Goal: Transaction & Acquisition: Purchase product/service

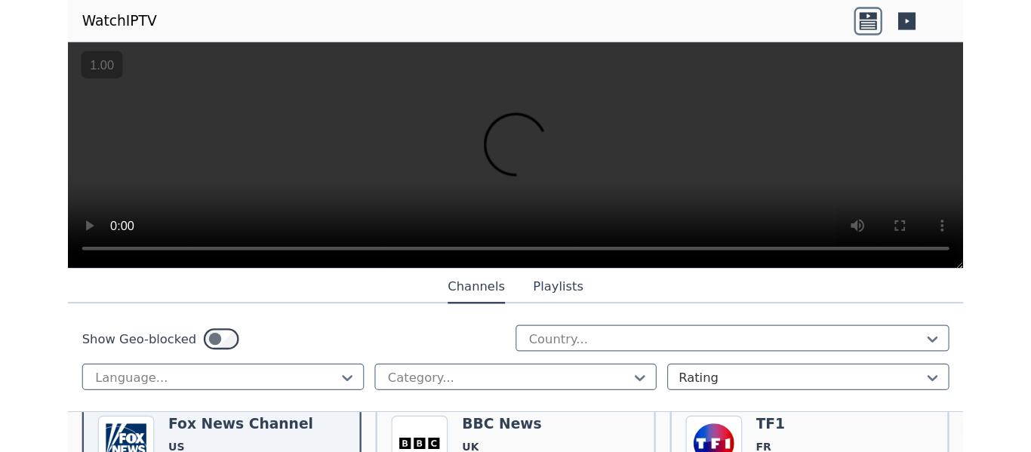
scroll to position [156, 0]
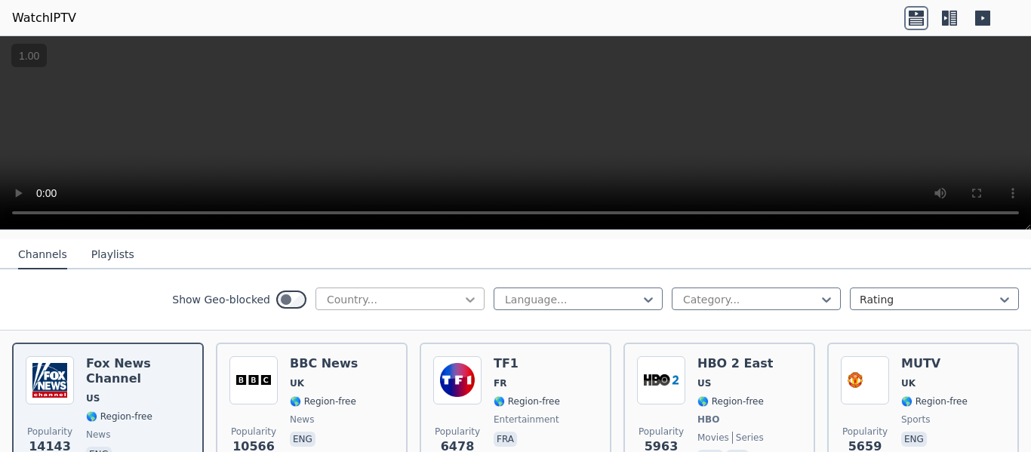
click at [466, 294] on icon at bounding box center [470, 299] width 15 height 15
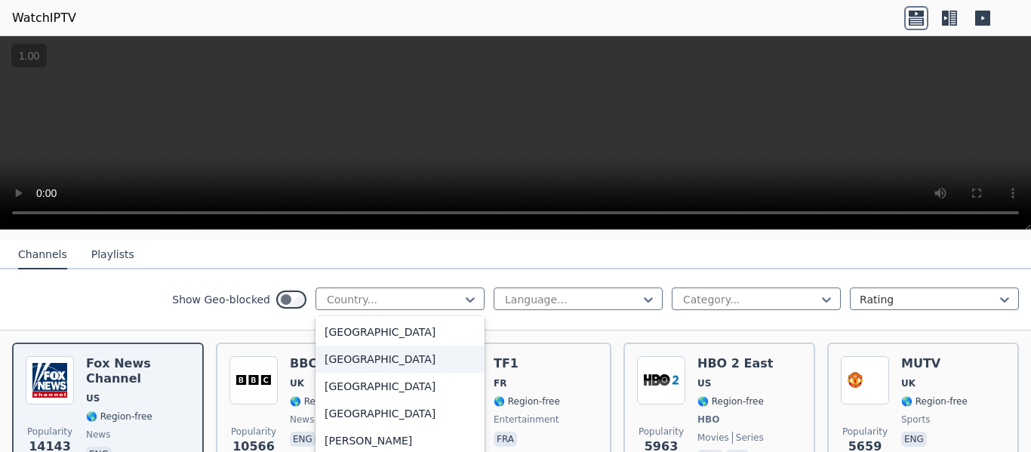
scroll to position [898, 0]
click at [332, 319] on div "[GEOGRAPHIC_DATA]" at bounding box center [400, 331] width 169 height 27
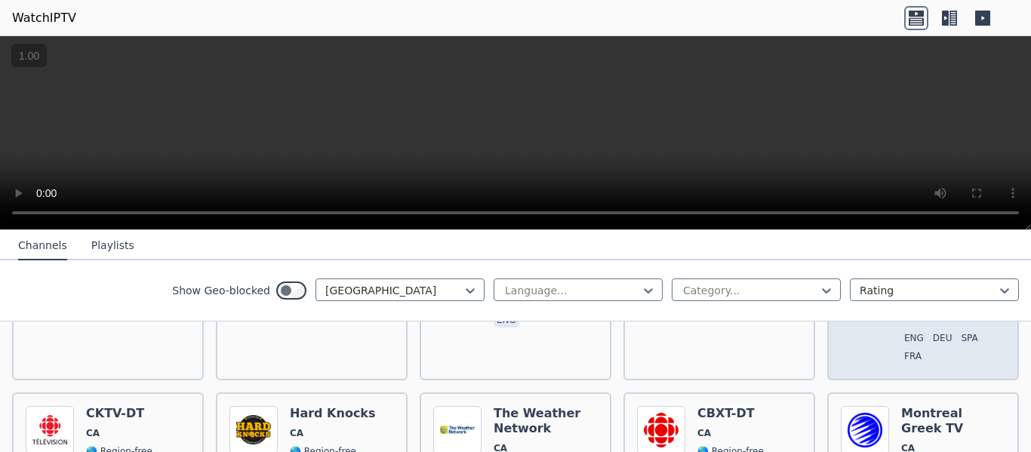
scroll to position [291, 0]
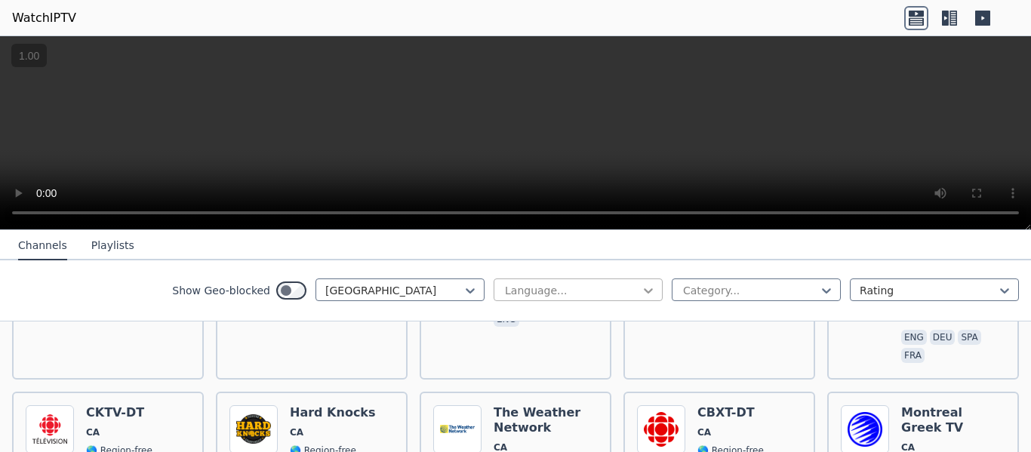
click at [641, 285] on icon at bounding box center [648, 290] width 15 height 15
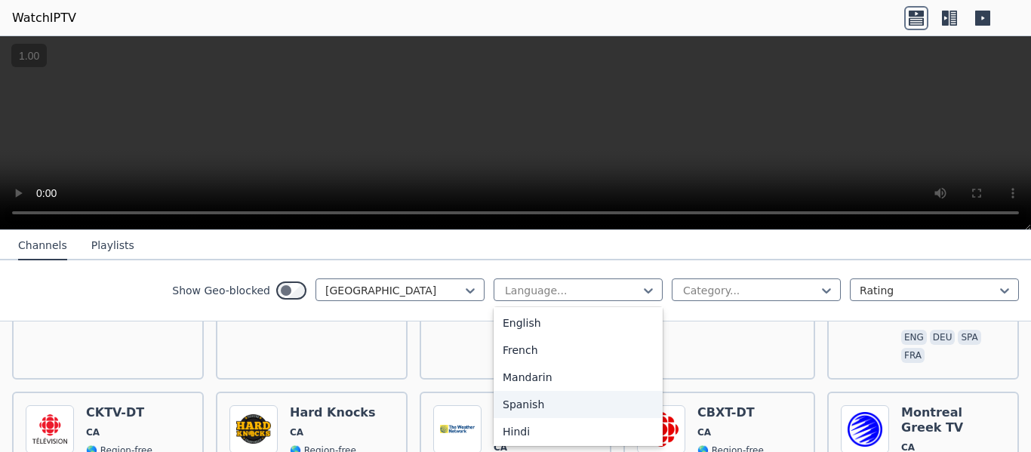
scroll to position [57, 0]
click at [543, 376] on div "Mandarin" at bounding box center [578, 375] width 169 height 27
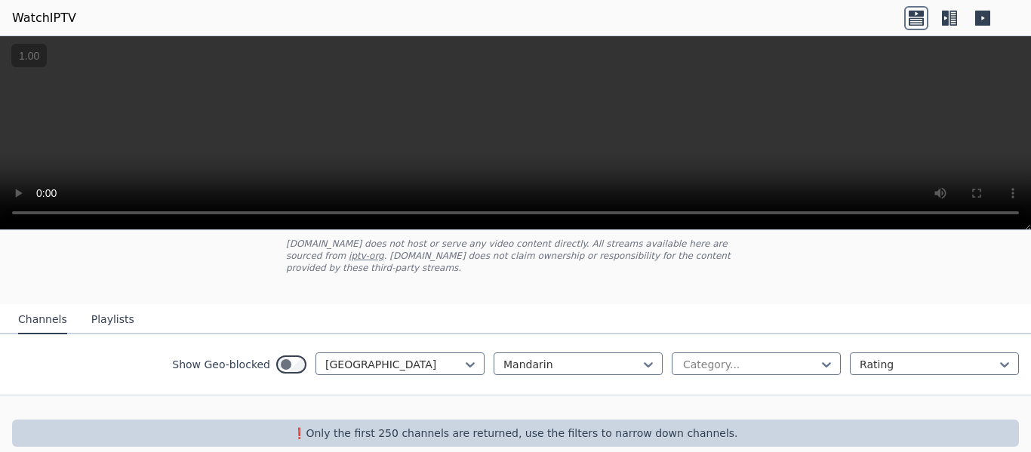
scroll to position [97, 0]
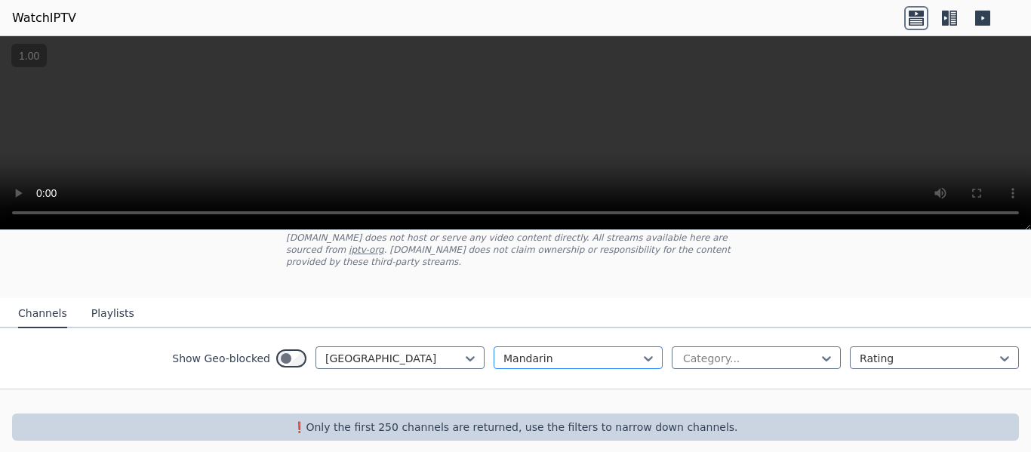
click at [599, 351] on div at bounding box center [571, 358] width 137 height 15
click at [559, 386] on div "English" at bounding box center [578, 446] width 169 height 27
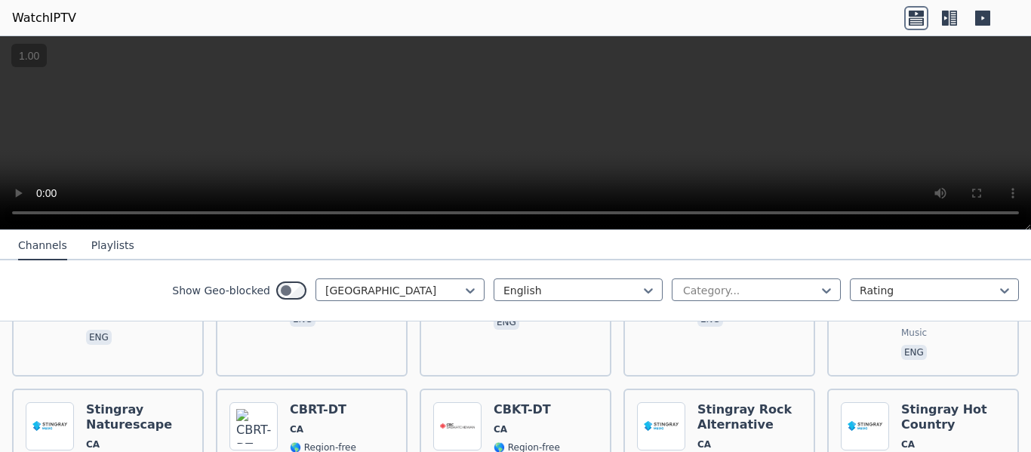
scroll to position [1490, 0]
click at [766, 285] on icon at bounding box center [826, 290] width 15 height 15
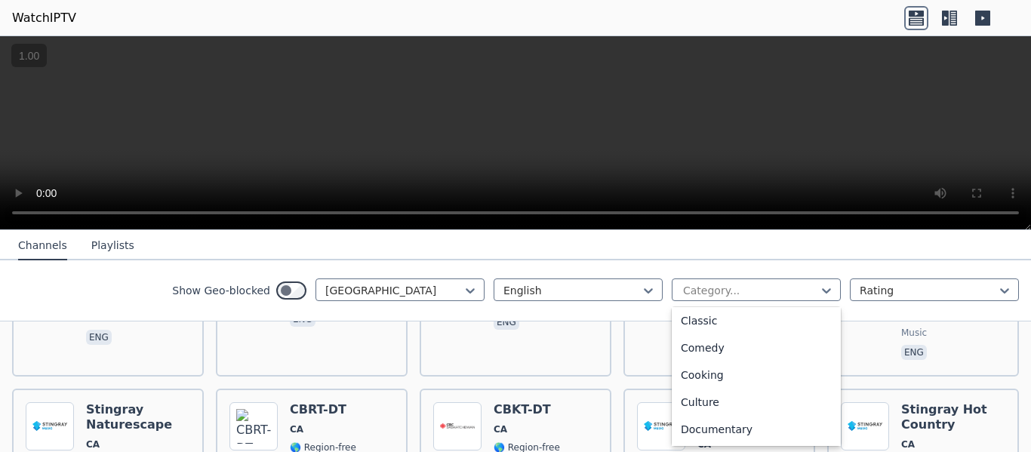
scroll to position [600, 0]
click at [720, 360] on div "Shop" at bounding box center [756, 348] width 169 height 27
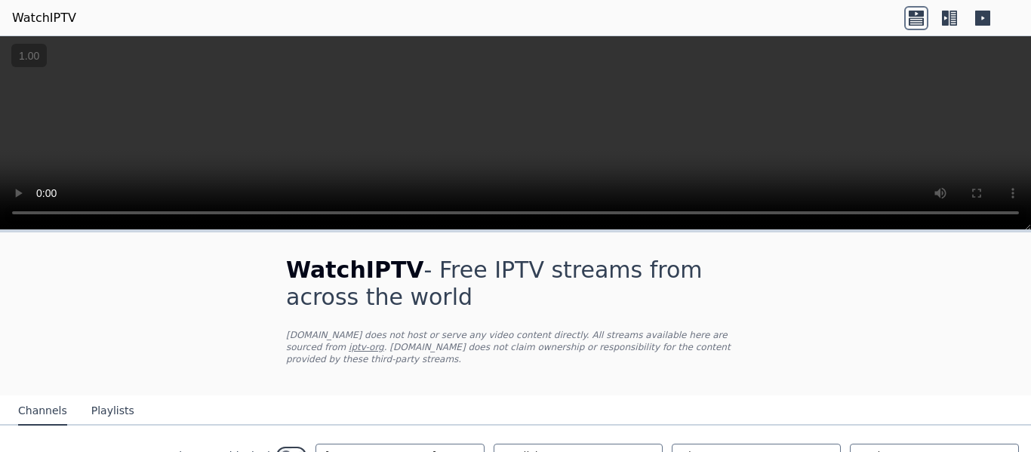
scroll to position [70, 0]
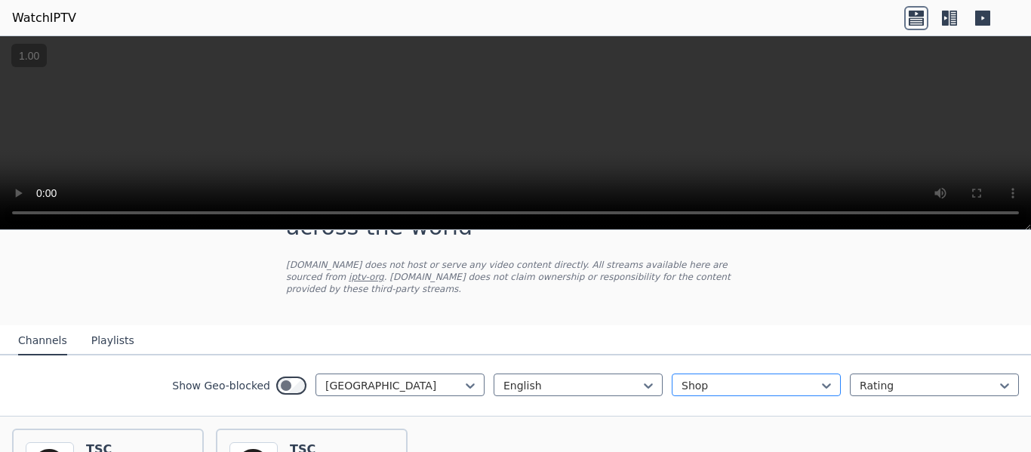
click at [766, 378] on div at bounding box center [750, 385] width 137 height 15
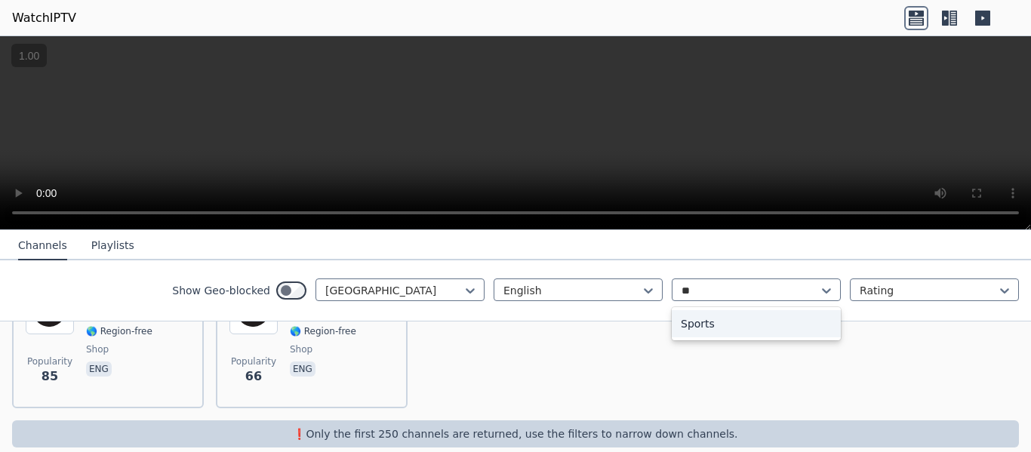
scroll to position [0, 0]
type input "****"
click at [685, 328] on div "Sports" at bounding box center [756, 323] width 169 height 27
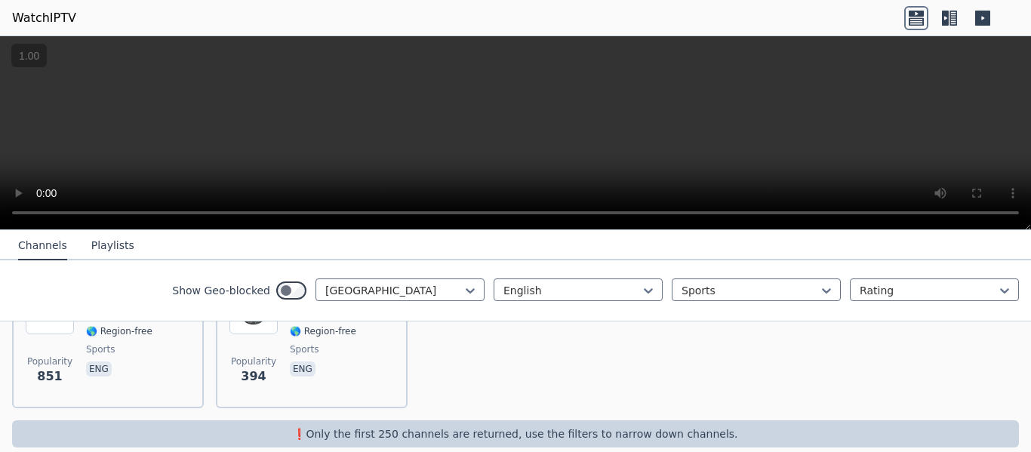
click at [509, 362] on div "Popularity 851 Fight Network CA 🌎 Region-free sports eng Popularity 394 Hard Kn…" at bounding box center [515, 340] width 1031 height 160
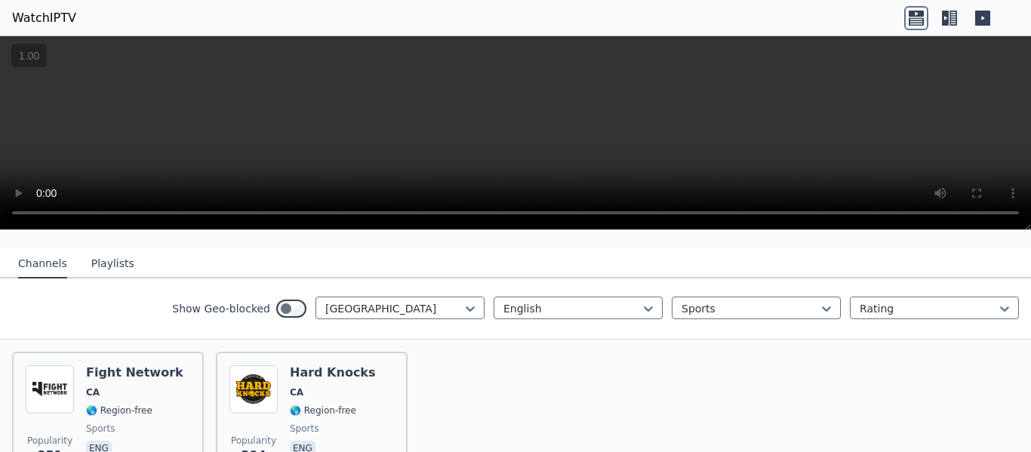
scroll to position [146, 0]
click at [463, 302] on icon at bounding box center [470, 309] width 15 height 15
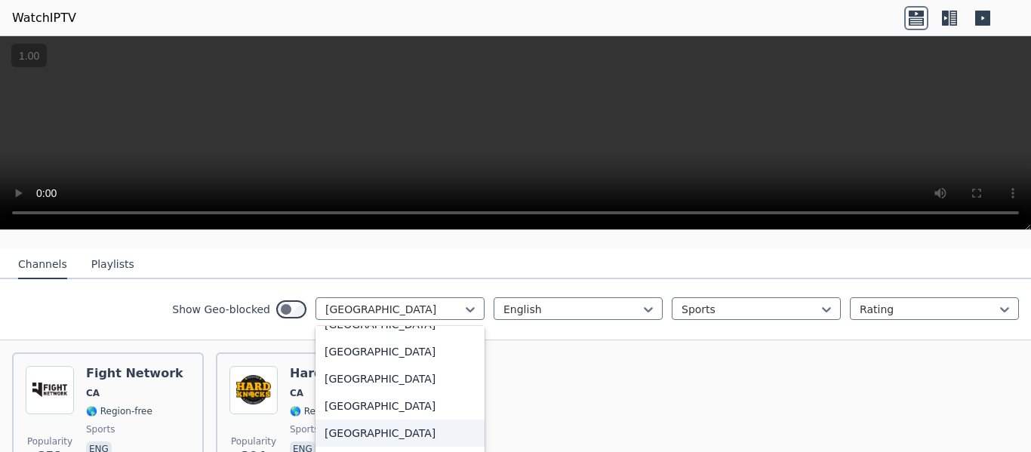
scroll to position [5304, 0]
click at [350, 366] on div "[GEOGRAPHIC_DATA]" at bounding box center [400, 379] width 169 height 27
